Goal: Find specific page/section: Find specific page/section

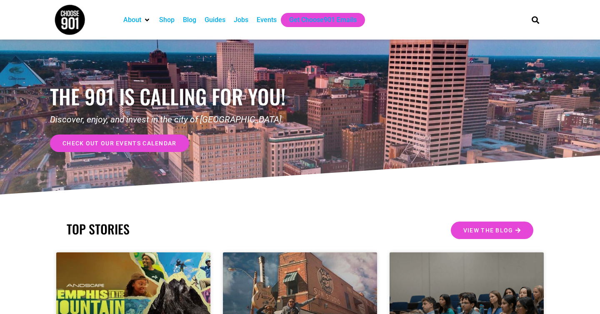
click at [240, 20] on div "Jobs" at bounding box center [241, 20] width 15 height 10
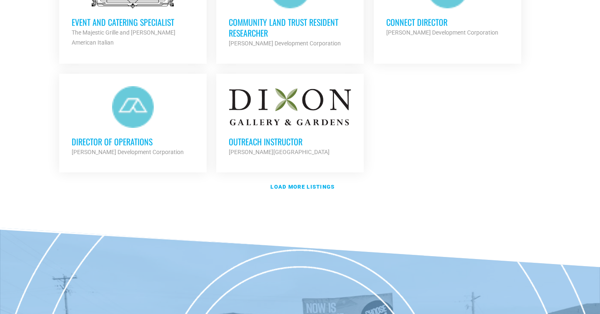
scroll to position [1045, 0]
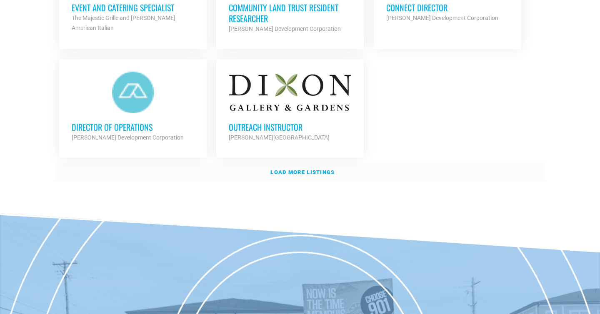
click at [328, 172] on link "Load more listings" at bounding box center [299, 172] width 491 height 19
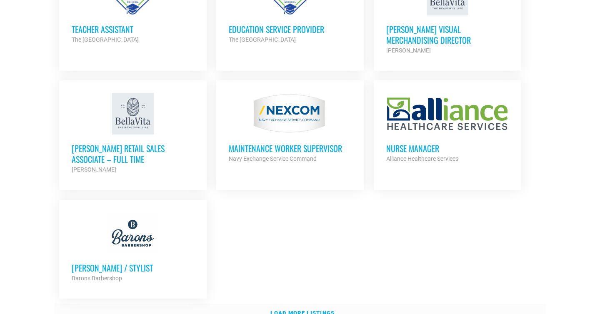
scroll to position [1822, 0]
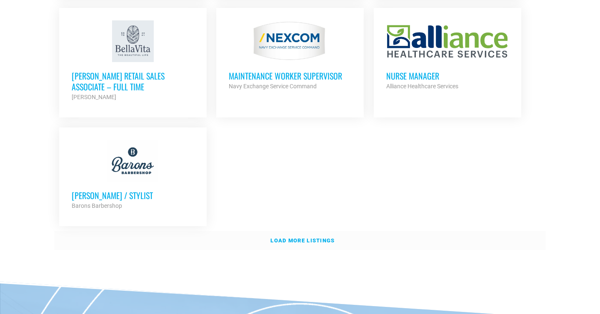
click at [324, 242] on link "Load more listings" at bounding box center [299, 240] width 491 height 19
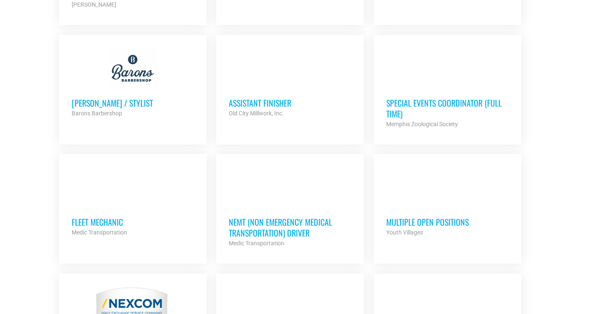
scroll to position [1916, 0]
